Goal: Find specific page/section: Find specific page/section

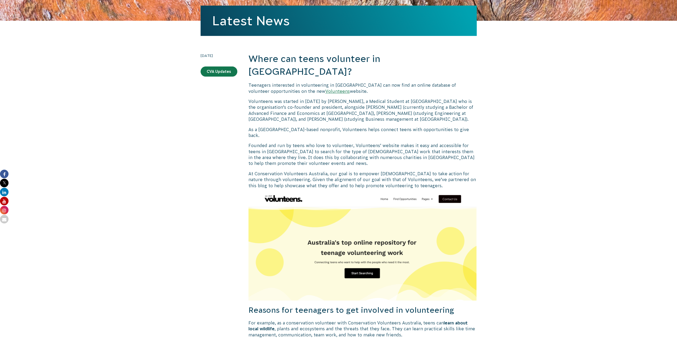
scroll to position [53, 0]
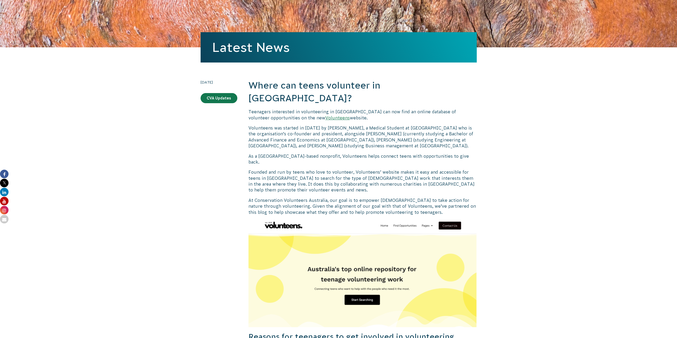
click at [284, 109] on p "Teenagers interested in volunteering in [GEOGRAPHIC_DATA] can now find an onlin…" at bounding box center [362, 115] width 228 height 12
click at [325, 115] on link "Volunteens" at bounding box center [337, 117] width 24 height 5
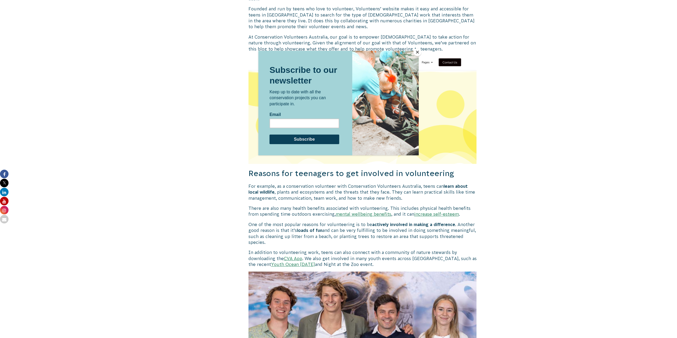
scroll to position [243, 0]
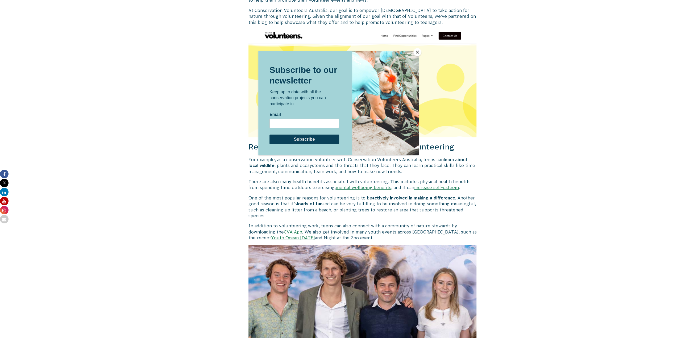
click at [416, 51] on button "Close" at bounding box center [417, 52] width 8 height 8
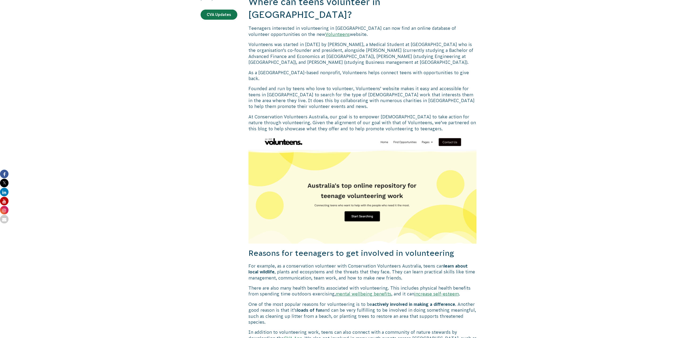
scroll to position [0, 0]
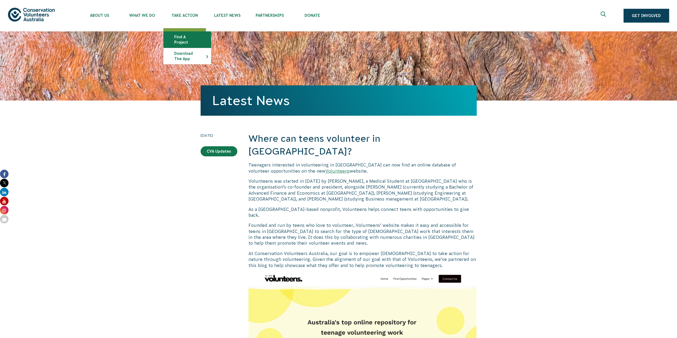
click at [198, 38] on link "Find a project" at bounding box center [187, 40] width 47 height 16
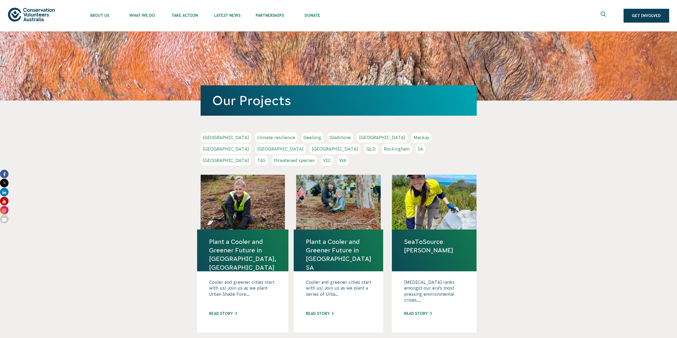
click at [251, 155] on link "Sydney" at bounding box center [226, 160] width 51 height 10
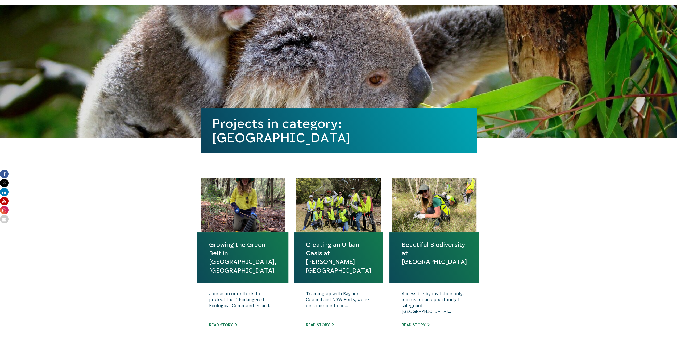
scroll to position [53, 0]
